Goal: Information Seeking & Learning: Compare options

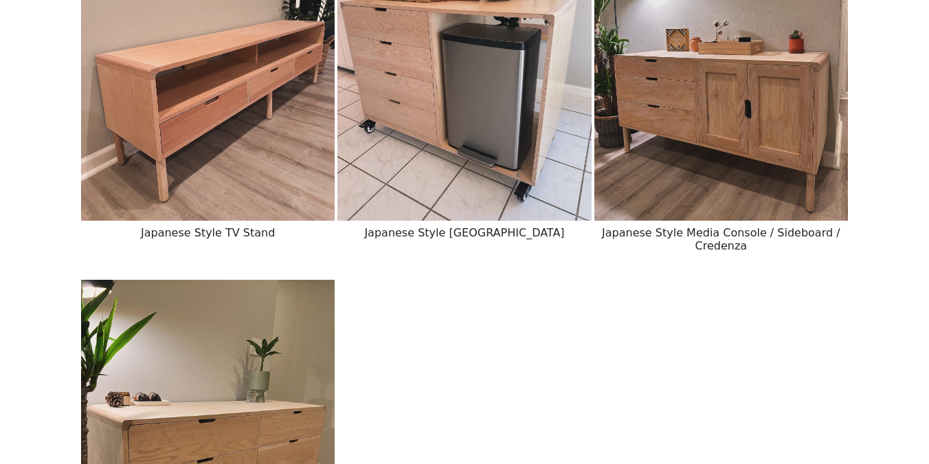
scroll to position [2549, 0]
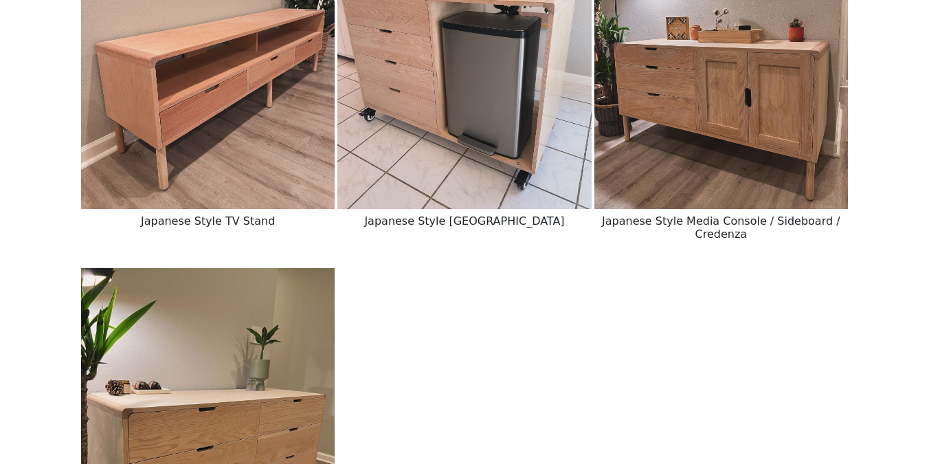
click at [771, 149] on img at bounding box center [722, 50] width 254 height 318
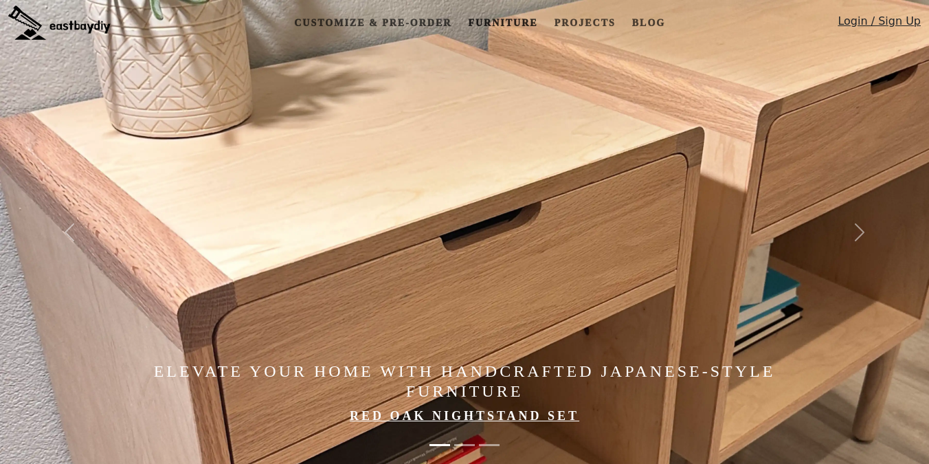
click at [481, 26] on link "Furniture" at bounding box center [503, 22] width 80 height 25
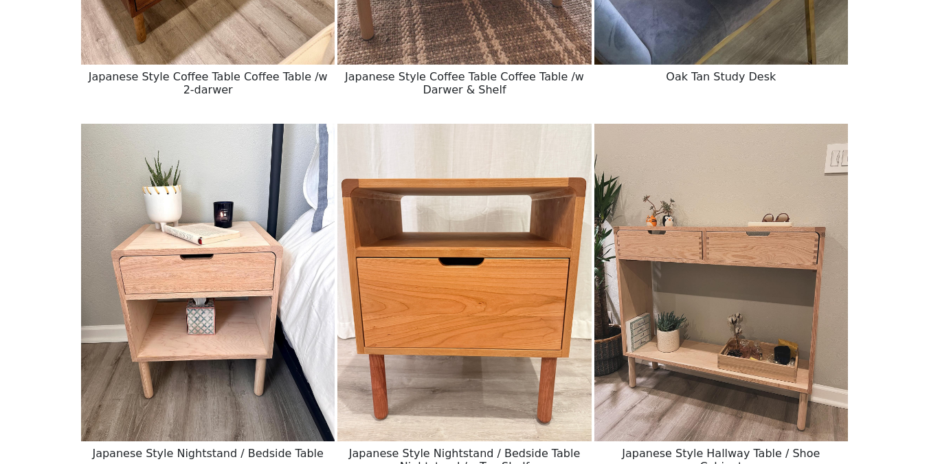
scroll to position [898, 0]
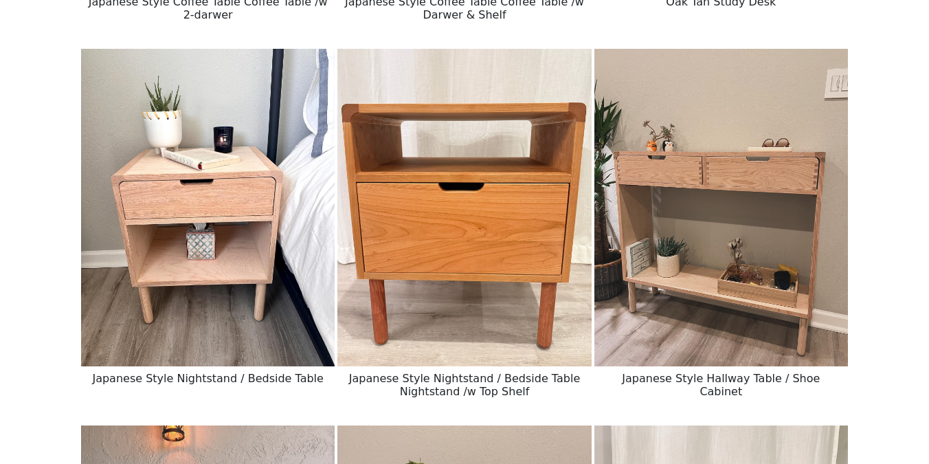
click at [694, 222] on img at bounding box center [722, 208] width 254 height 318
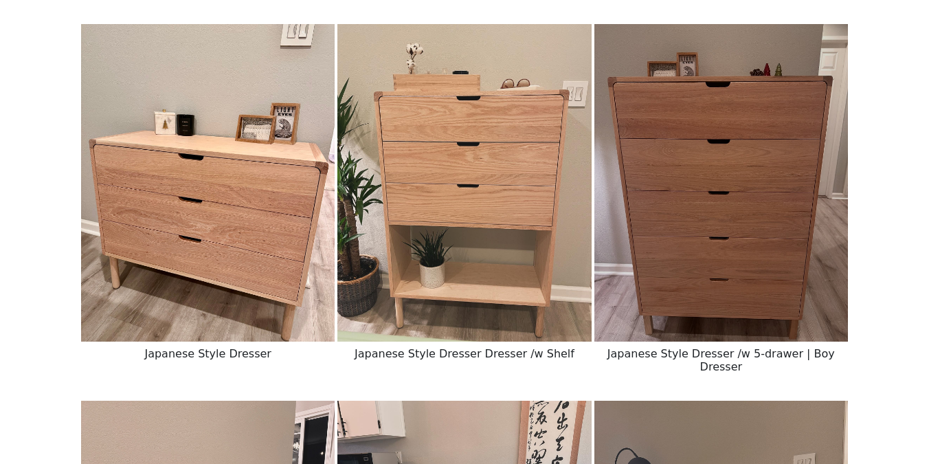
scroll to position [2101, 0]
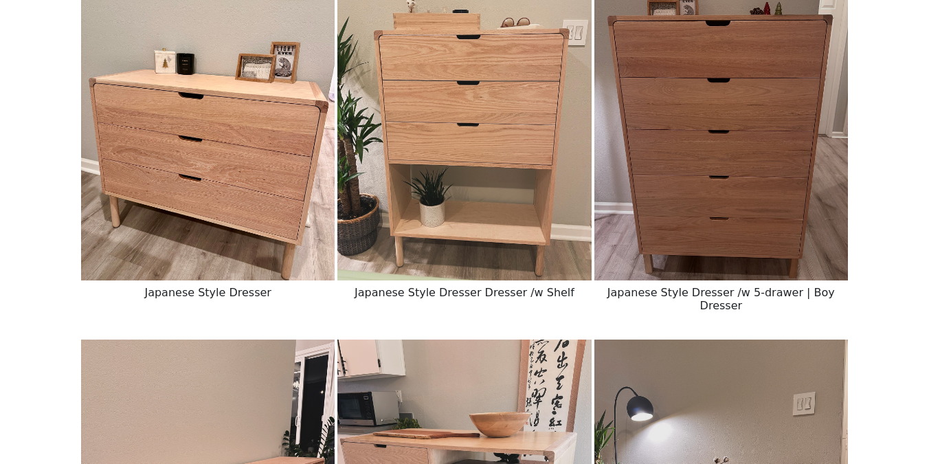
click at [677, 189] on img at bounding box center [722, 122] width 254 height 318
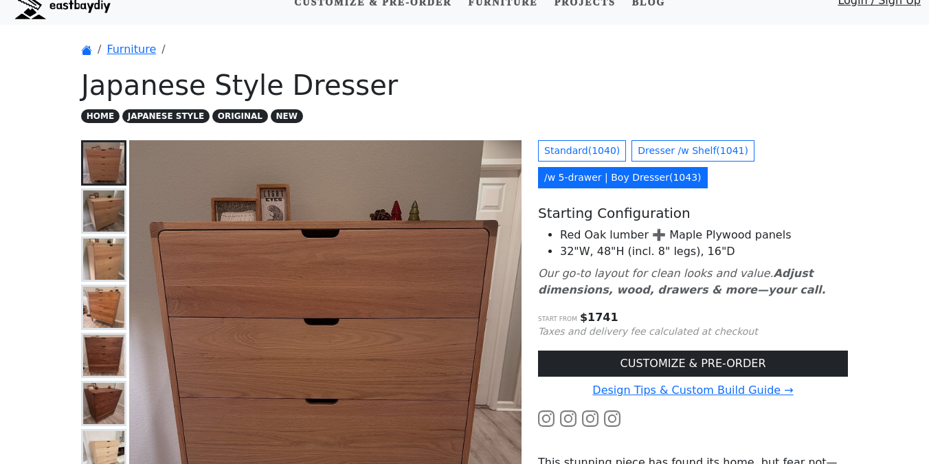
scroll to position [21, 0]
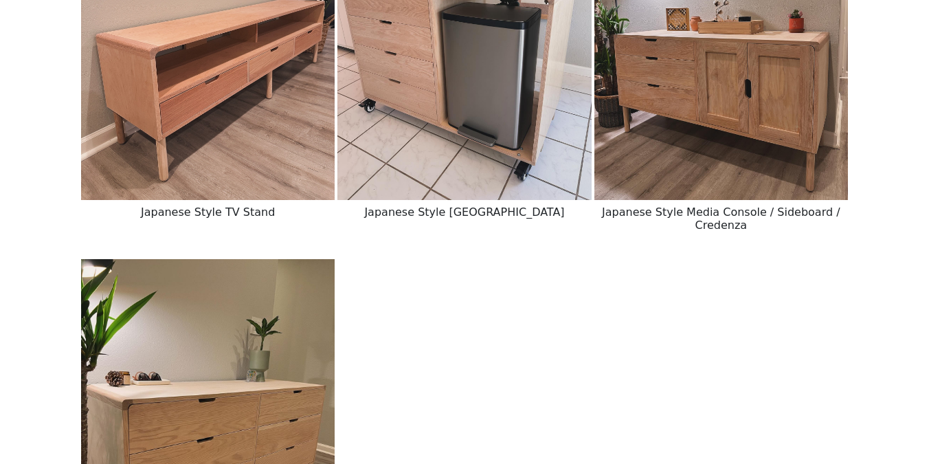
scroll to position [2513, 0]
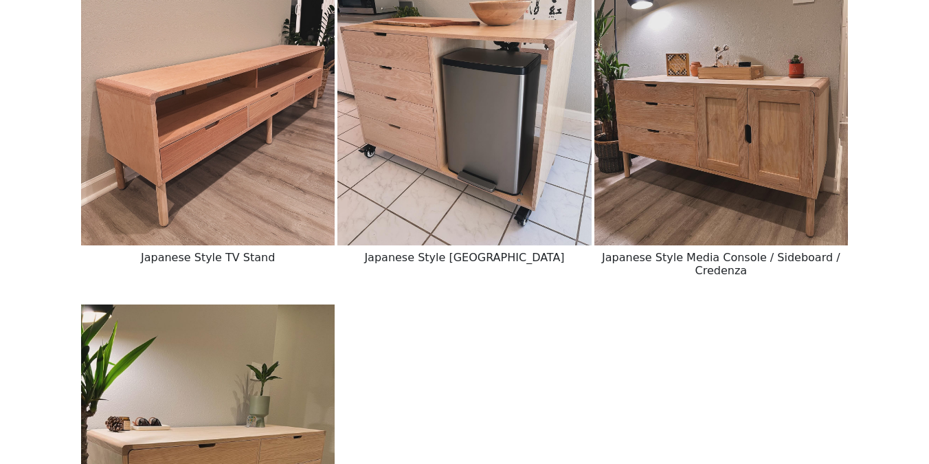
click at [241, 184] on img at bounding box center [208, 87] width 254 height 318
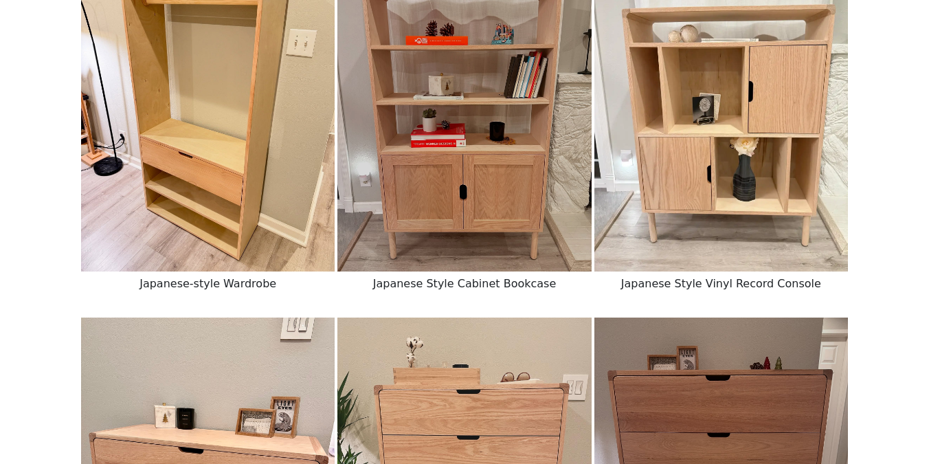
scroll to position [1743, 0]
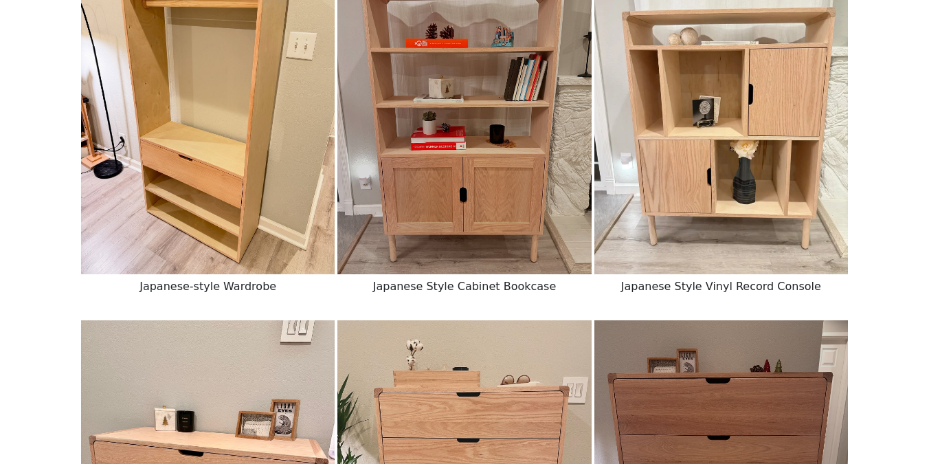
click at [467, 193] on img at bounding box center [465, 116] width 254 height 318
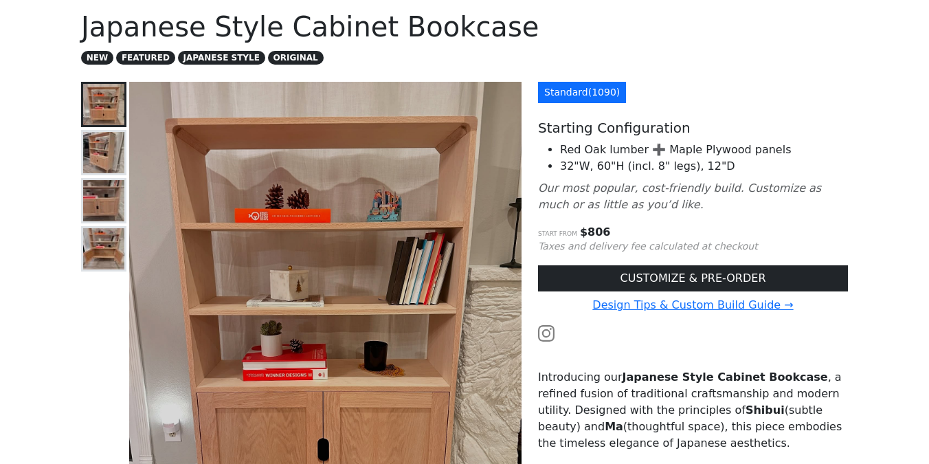
scroll to position [81, 0]
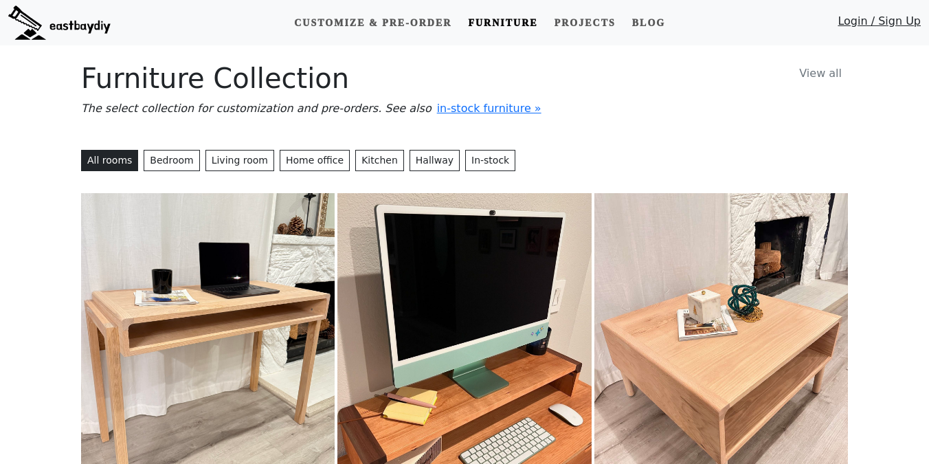
scroll to position [1798, 0]
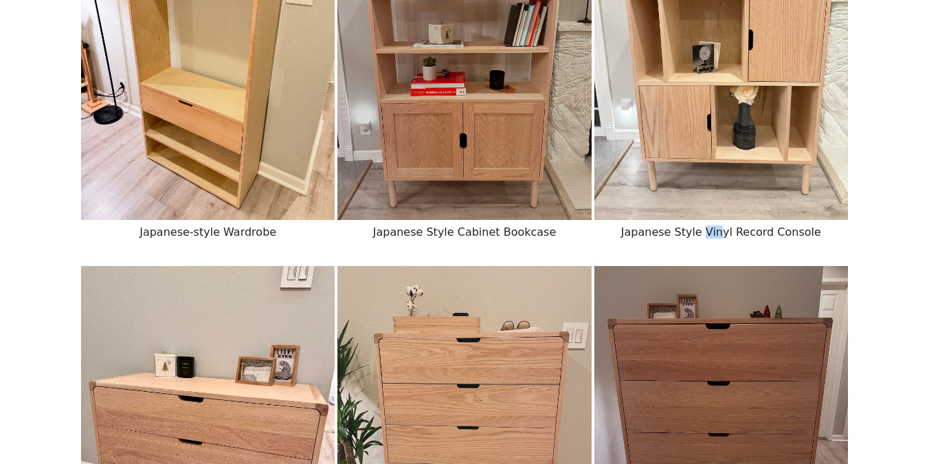
click at [736, 136] on img at bounding box center [722, 61] width 254 height 318
